Goal: Navigation & Orientation: Find specific page/section

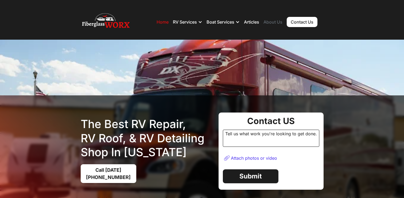
click at [273, 21] on link "About Us" at bounding box center [273, 21] width 19 height 5
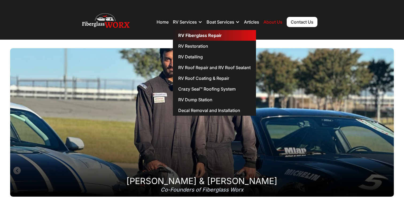
click at [194, 36] on link "RV Fiberglass Repair" at bounding box center [214, 35] width 83 height 11
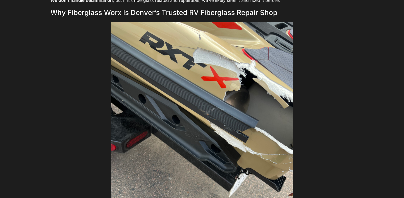
scroll to position [1210, 0]
